Goal: Information Seeking & Learning: Learn about a topic

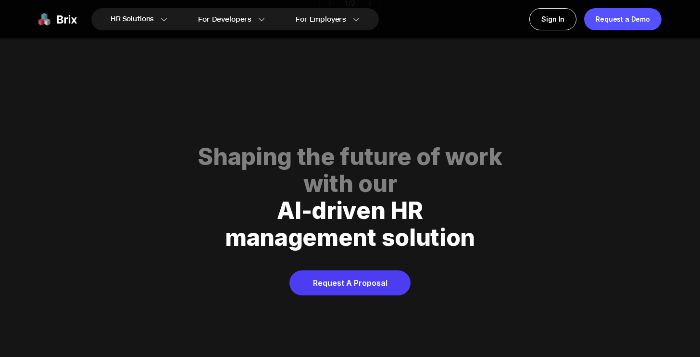
scroll to position [4223, 0]
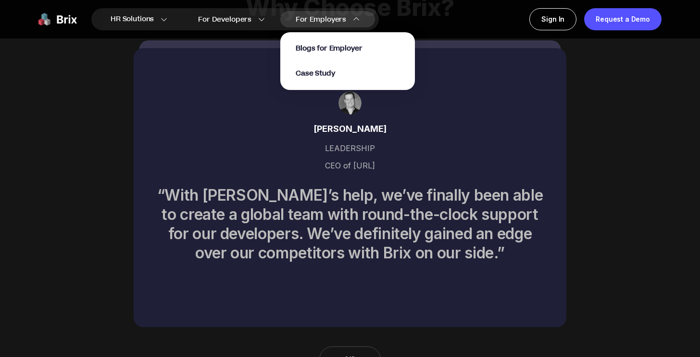
click at [345, 20] on div "For Employers Blogs for Employer Case Study" at bounding box center [327, 19] width 95 height 16
click at [324, 77] on span "Case Study" at bounding box center [315, 73] width 39 height 11
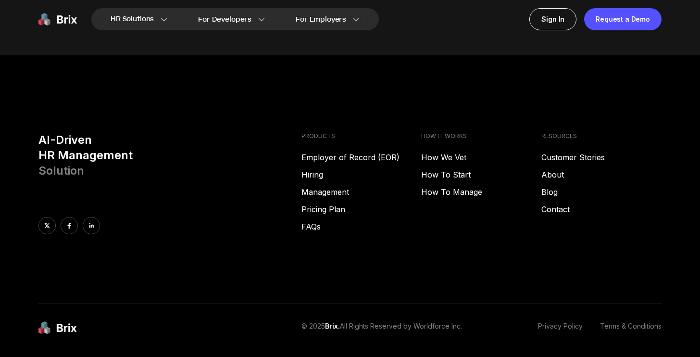
scroll to position [3886, 0]
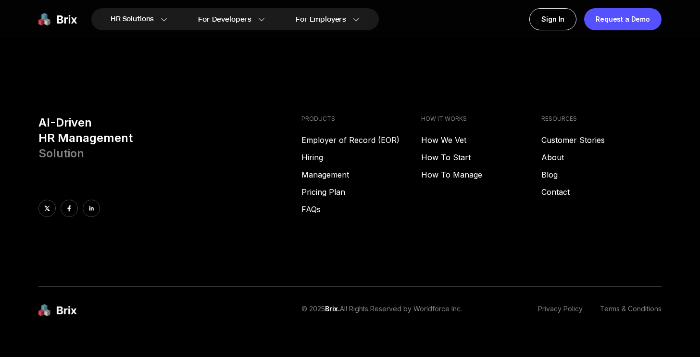
scroll to position [4910, 0]
